Goal: Navigation & Orientation: Find specific page/section

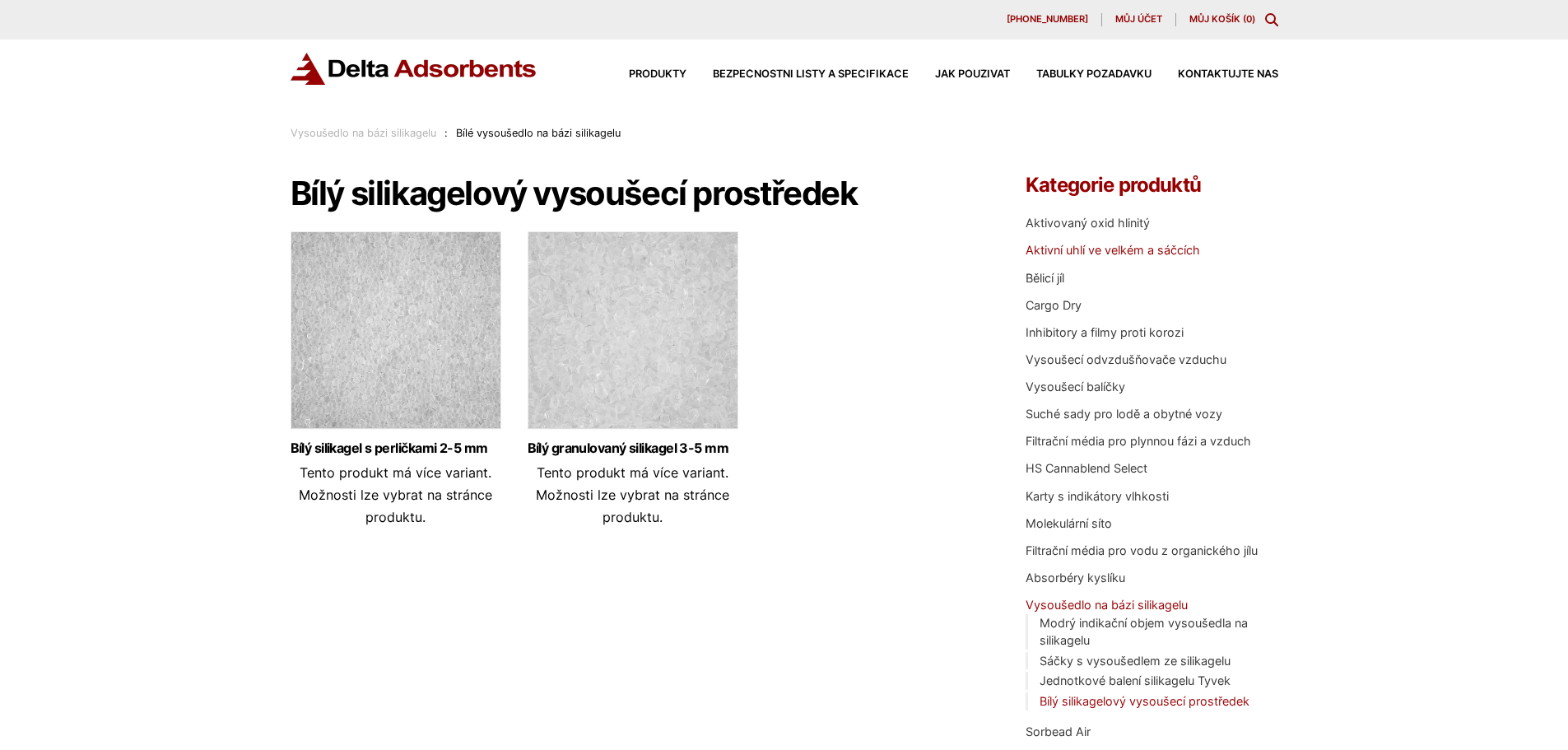
click at [1166, 249] on font "Aktivní uhlí ve velkém a sáčcích" at bounding box center [1112, 249] width 174 height 14
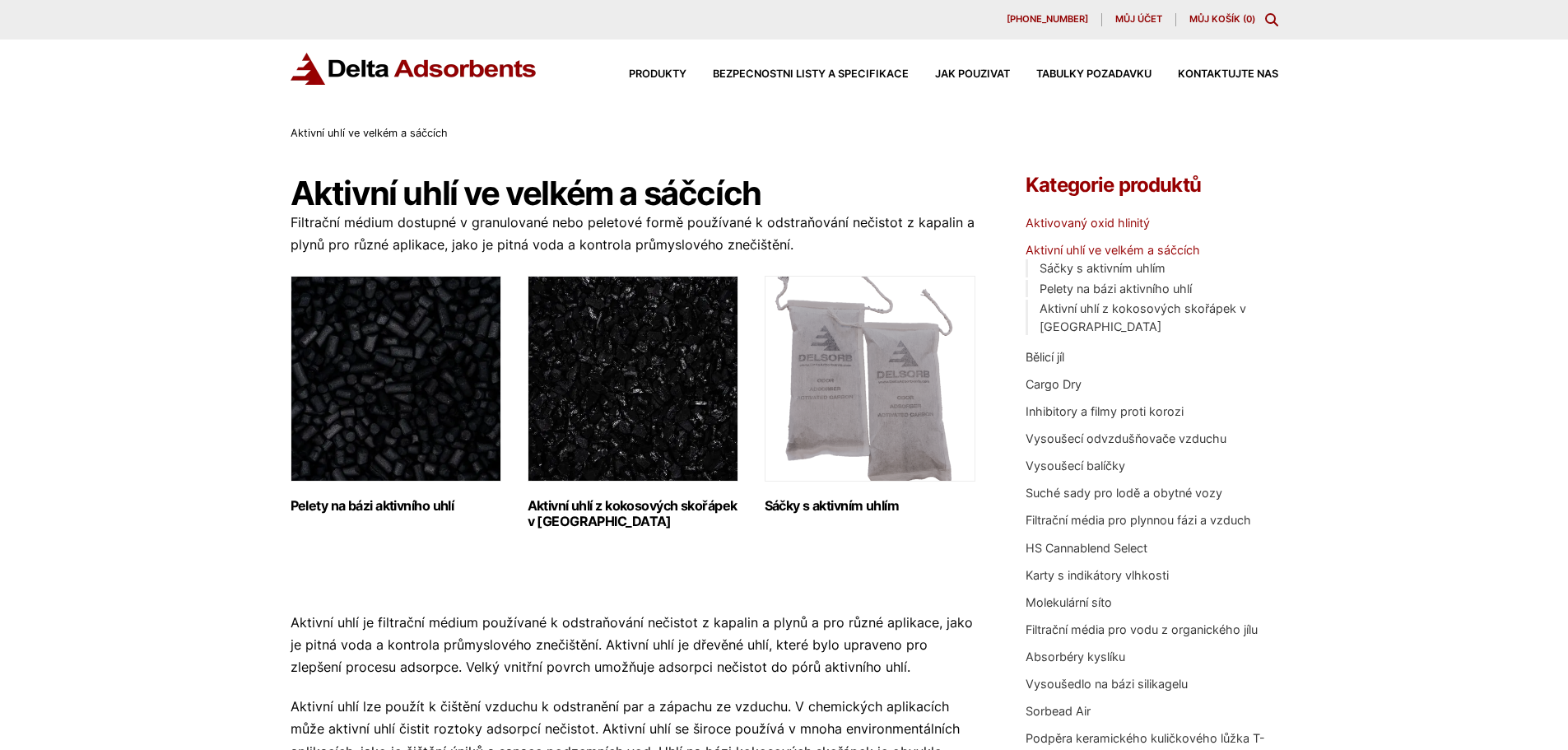
click at [1101, 229] on font "Aktivovaný oxid hlinitý" at bounding box center [1087, 223] width 124 height 14
